Goal: Find specific page/section: Find specific page/section

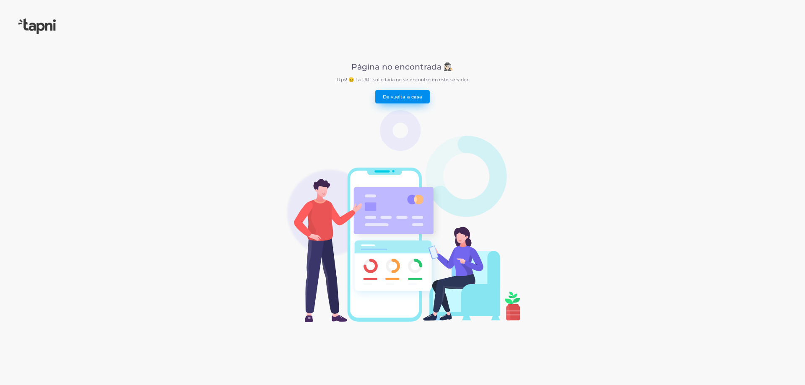
click at [414, 101] on link "De vuelta a casa" at bounding box center [402, 96] width 54 height 13
